Goal: Complete application form

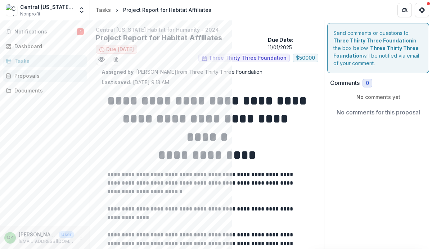
click at [28, 76] on div "Proposals" at bounding box center [47, 76] width 67 height 8
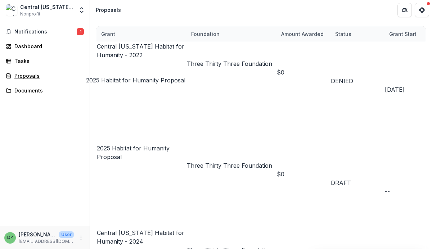
scroll to position [0, 14]
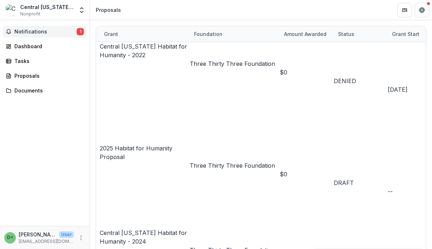
click at [35, 31] on span "Notifications" at bounding box center [45, 32] width 62 height 6
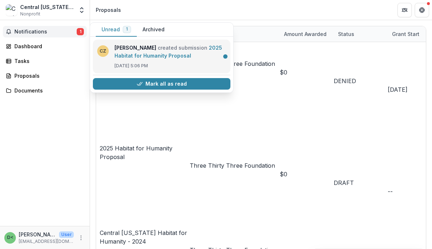
click at [162, 56] on link "2025 Habitat for Humanity Proposal" at bounding box center [169, 52] width 108 height 14
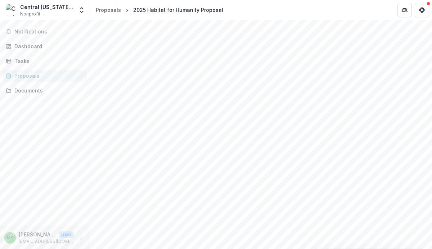
scroll to position [620, 0]
type input "**********"
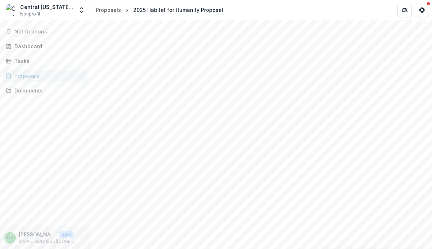
type input "*******"
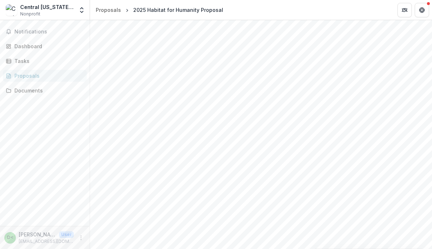
paste input "**********"
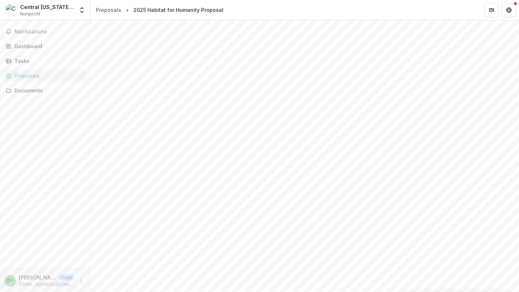
scroll to position [751, 0]
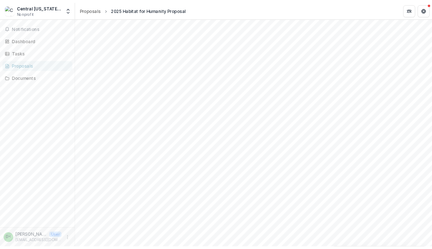
scroll to position [0, 0]
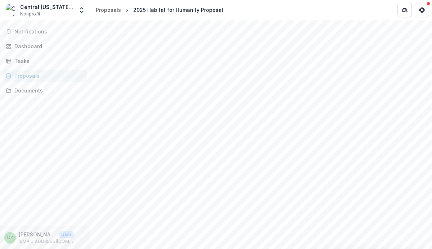
type input "**********"
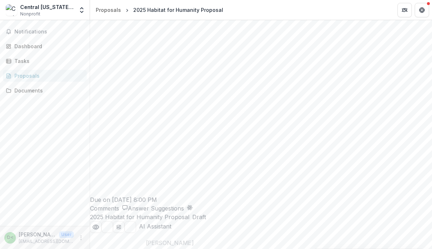
scroll to position [768, 0]
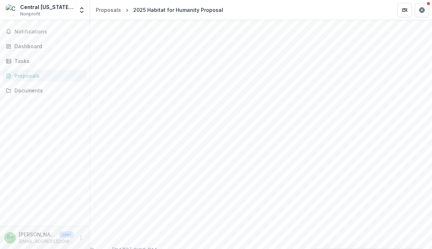
drag, startPoint x: 274, startPoint y: 113, endPoint x: 174, endPoint y: 107, distance: 100.3
drag, startPoint x: 142, startPoint y: 101, endPoint x: 270, endPoint y: 116, distance: 128.3
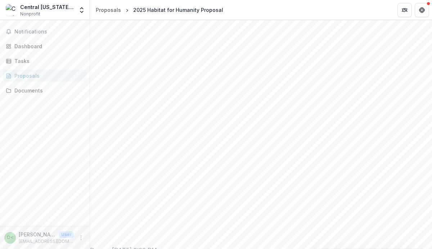
copy div "Location Please describe the location, including walkability."
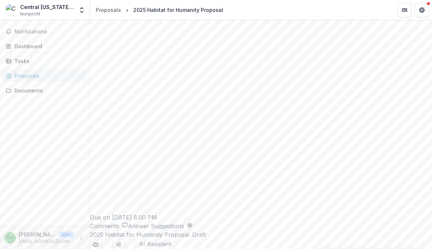
scroll to position [767, 0]
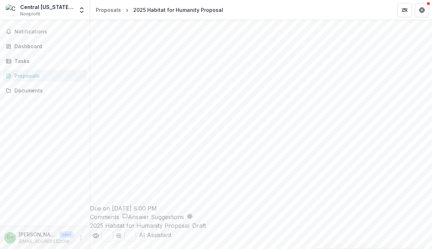
drag, startPoint x: 282, startPoint y: 104, endPoint x: 143, endPoint y: 95, distance: 139.7
copy div "Project Plans Brief summary of the construction or renovation plans."
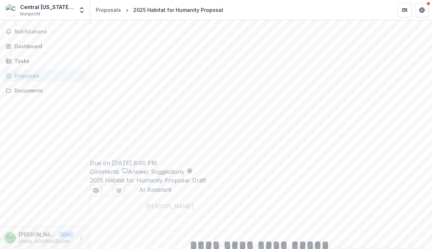
scroll to position [813, 0]
drag, startPoint x: 148, startPoint y: 131, endPoint x: 367, endPoint y: 197, distance: 228.4
copy p "**********"
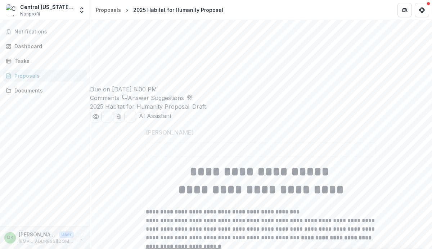
scroll to position [888, 0]
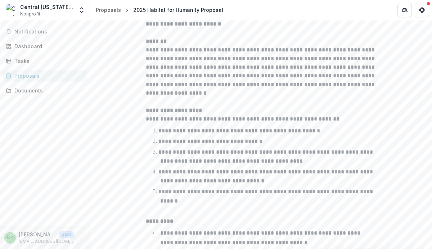
scroll to position [1107, 0]
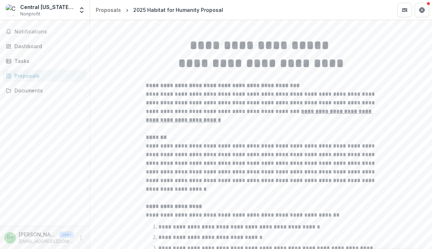
scroll to position [1004, 0]
drag, startPoint x: 189, startPoint y: 40, endPoint x: 144, endPoint y: 26, distance: 47.6
copy div "Project Timeline High level project timeline, including a brief description of …"
drag, startPoint x: 277, startPoint y: 132, endPoint x: 145, endPoint y: 66, distance: 148.2
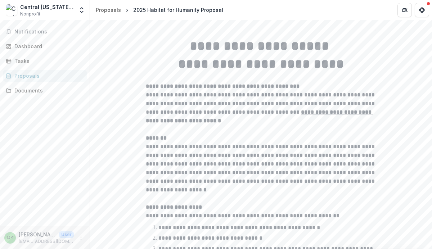
copy div "**********"
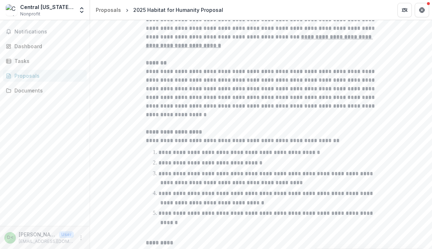
scroll to position [1047, 0]
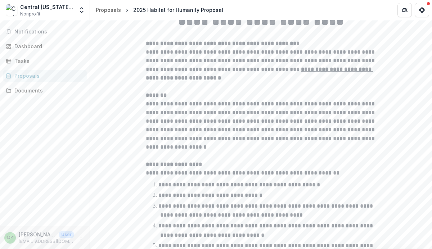
drag, startPoint x: 318, startPoint y: 158, endPoint x: 146, endPoint y: 137, distance: 173.5
copy div "Use of Funds Would you plan to use these funds in one transaction, or would you…"
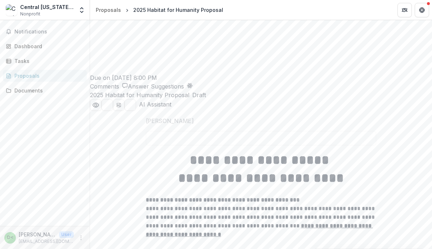
scroll to position [898, 0]
